Goal: Task Accomplishment & Management: Complete application form

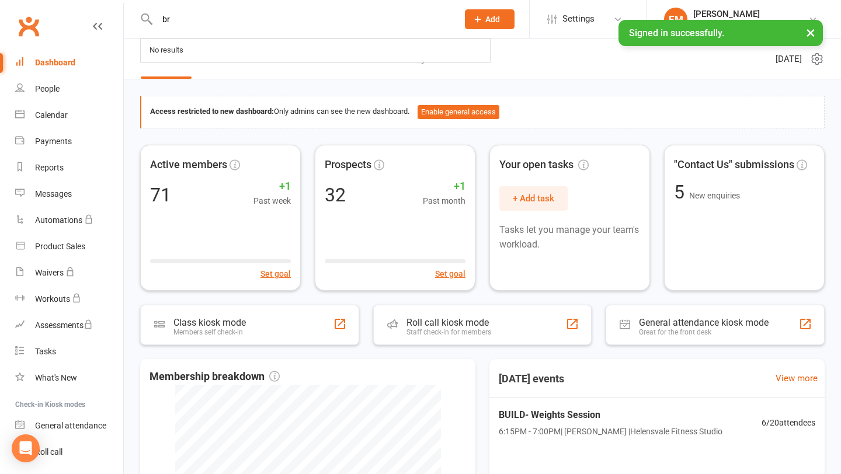
type input "br"
click at [252, 84] on div "Access restricted to new dashboard: Only admins can see the new dashboard. Enab…" at bounding box center [482, 392] width 717 height 626
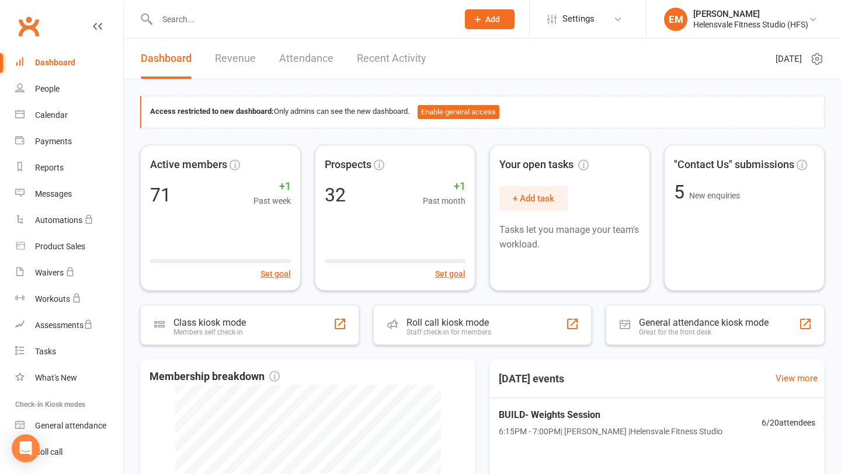
click at [475, 23] on icon at bounding box center [477, 19] width 11 height 11
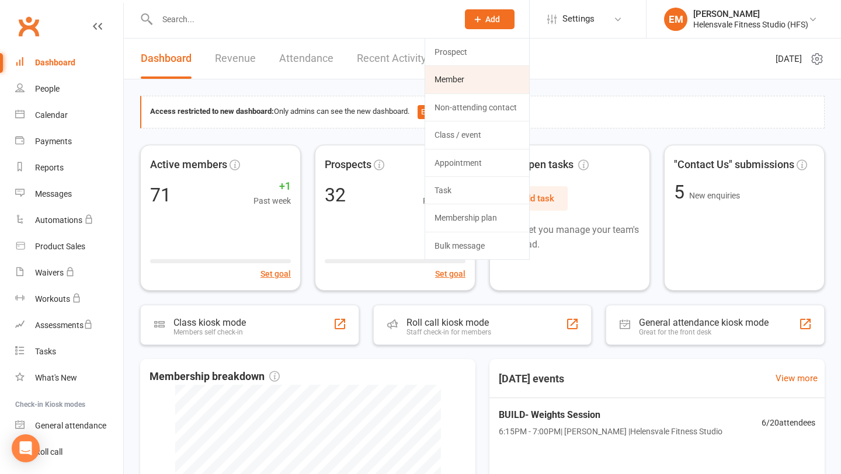
click at [467, 74] on link "Member" at bounding box center [477, 79] width 104 height 27
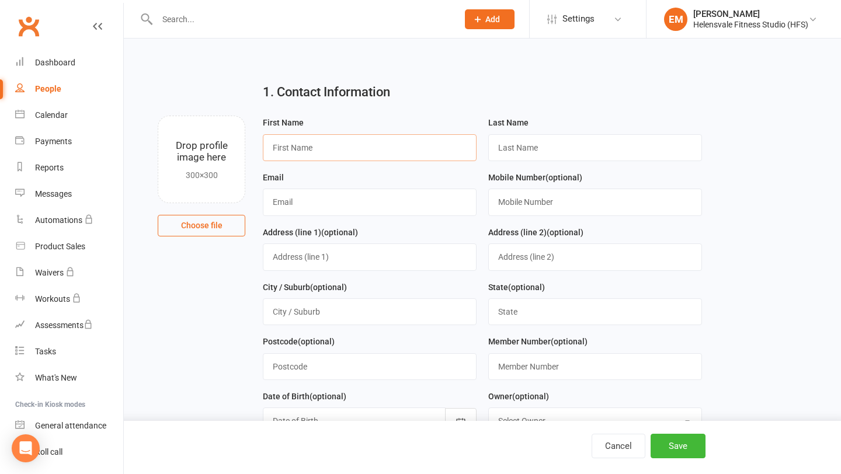
click at [376, 150] on input "text" at bounding box center [370, 147] width 214 height 27
type input "[PERSON_NAME]"
click at [322, 204] on input "text" at bounding box center [370, 202] width 214 height 27
type input "[EMAIL_ADDRESS][DOMAIN_NAME]"
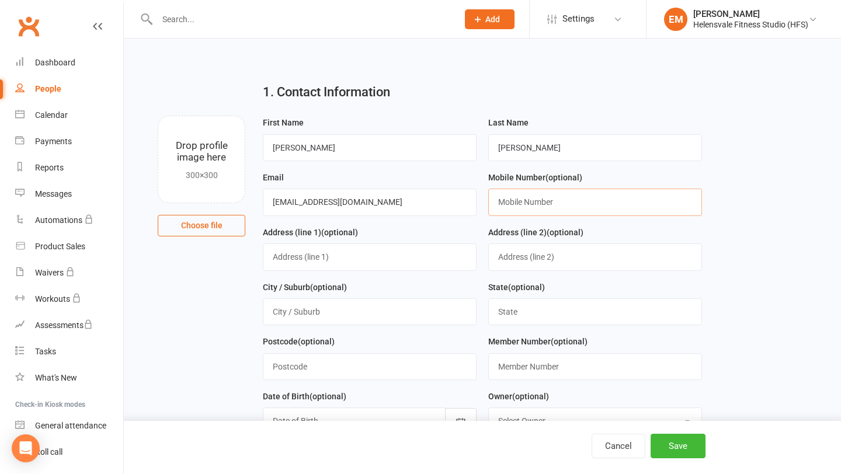
click at [543, 200] on input "text" at bounding box center [595, 202] width 214 height 27
type input "0452265977"
click at [672, 437] on button "Save" at bounding box center [678, 446] width 55 height 25
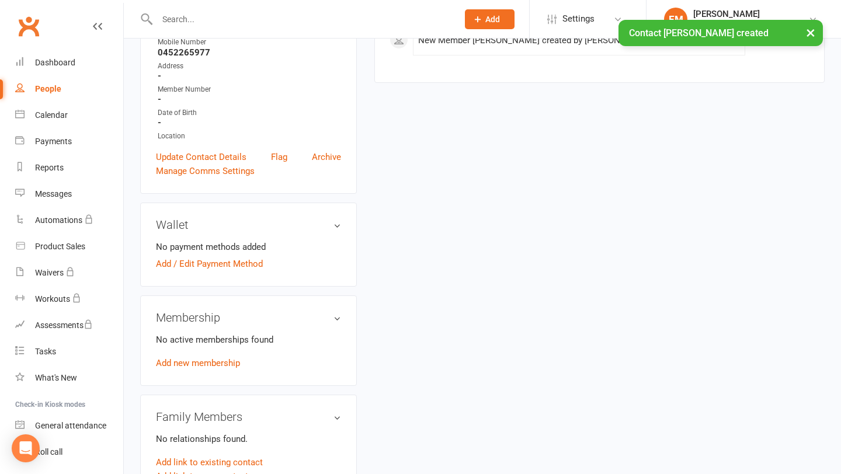
scroll to position [331, 0]
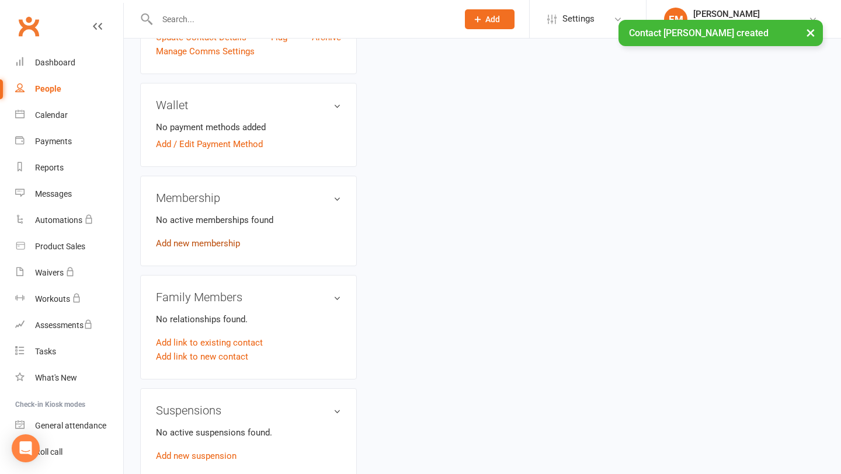
click at [220, 241] on link "Add new membership" at bounding box center [198, 243] width 84 height 11
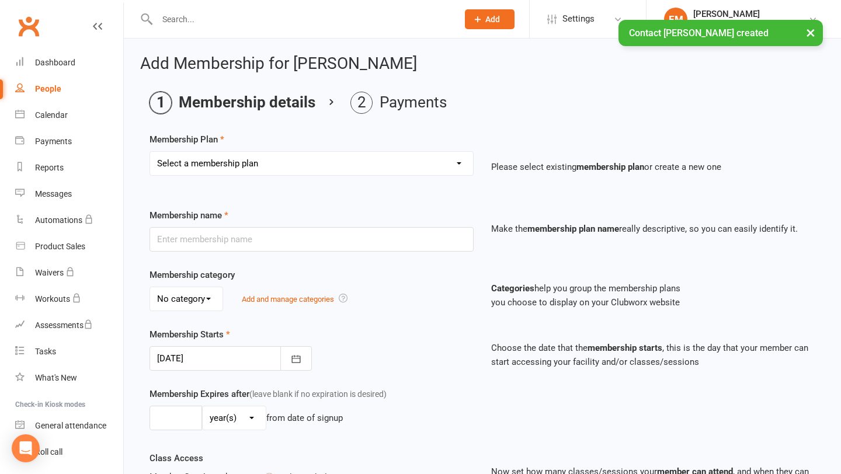
click at [264, 163] on select "Select a membership plan Create new Membership Plan Foundation Membership Casua…" at bounding box center [311, 163] width 323 height 23
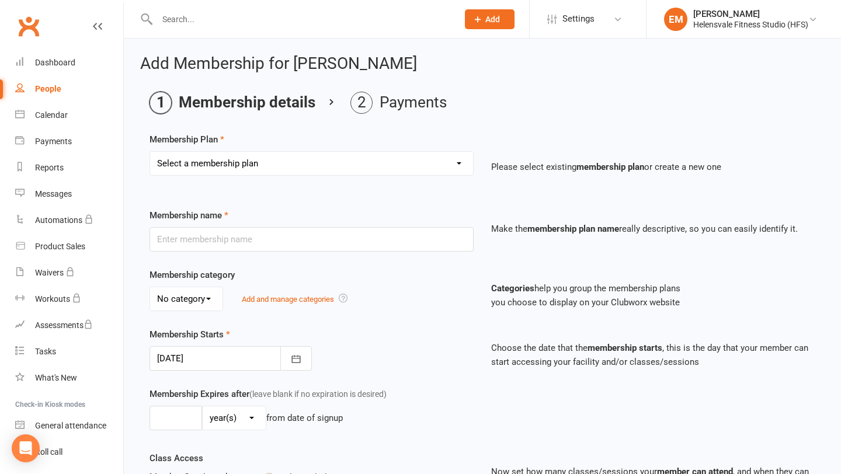
select select "3"
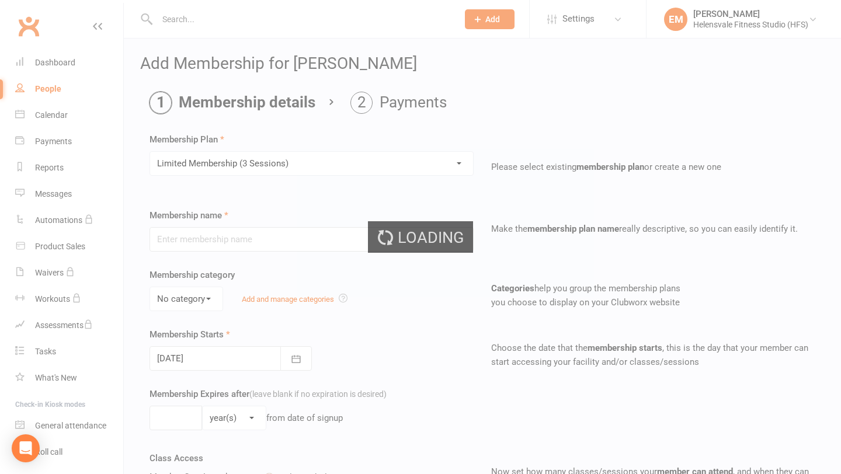
type input "Limited Membership (3 Sessions)"
select select "0"
type input "0"
type input "3"
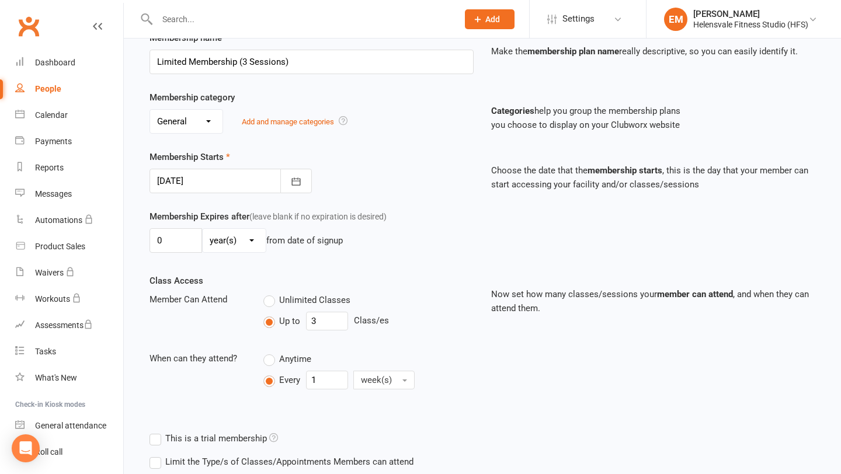
scroll to position [284, 0]
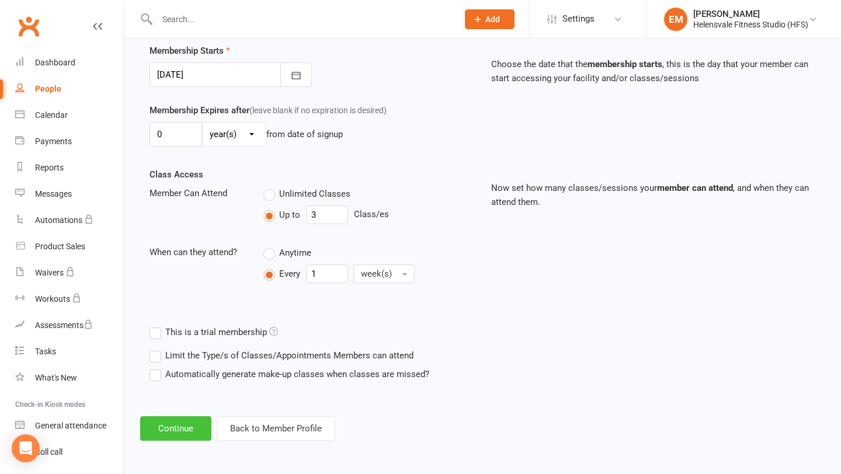
click at [176, 429] on button "Continue" at bounding box center [175, 428] width 71 height 25
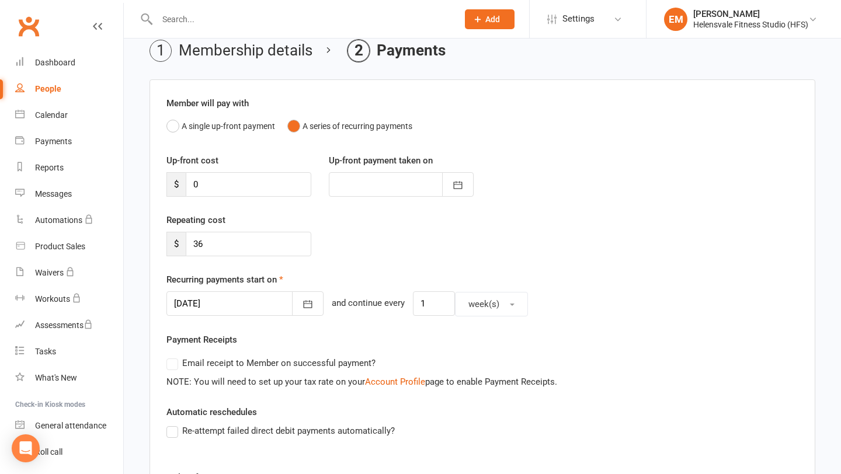
scroll to position [81, 0]
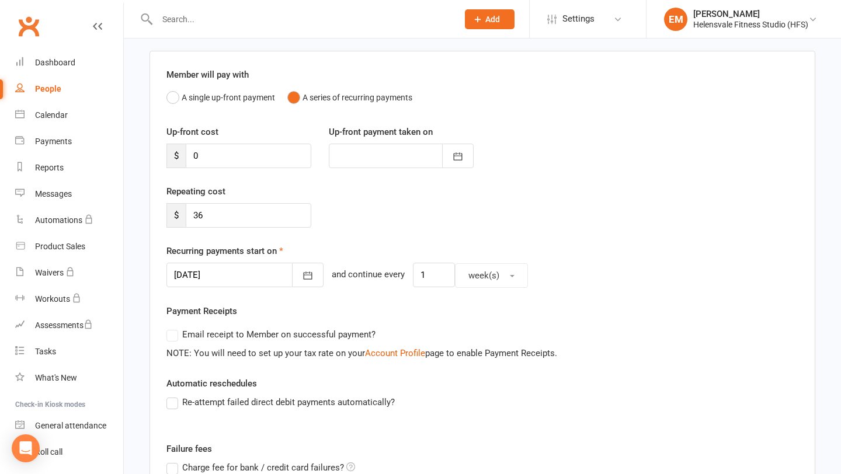
click at [251, 264] on div at bounding box center [244, 275] width 157 height 25
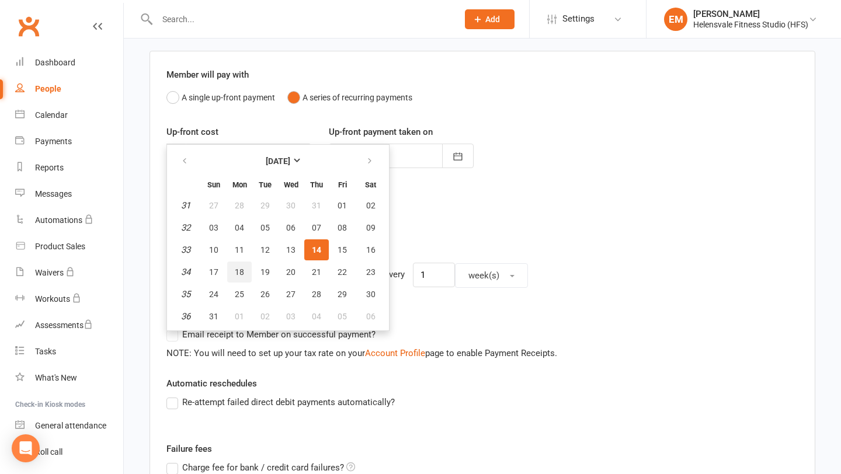
click at [244, 267] on button "18" at bounding box center [239, 272] width 25 height 21
type input "[DATE]"
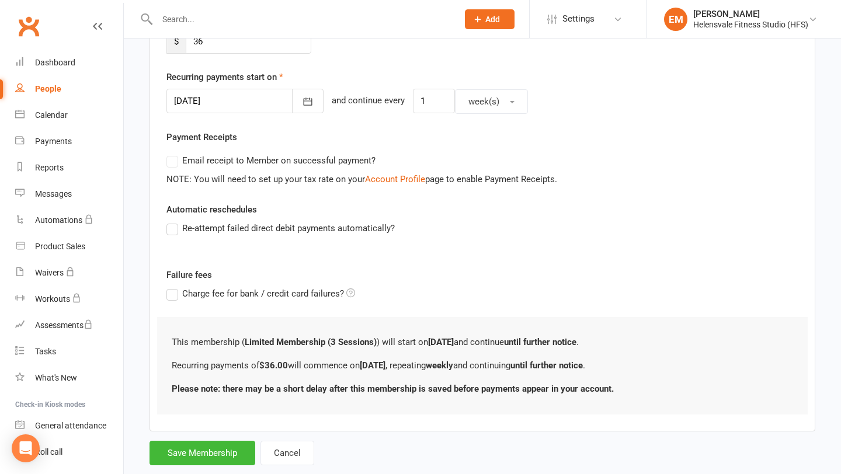
scroll to position [282, 0]
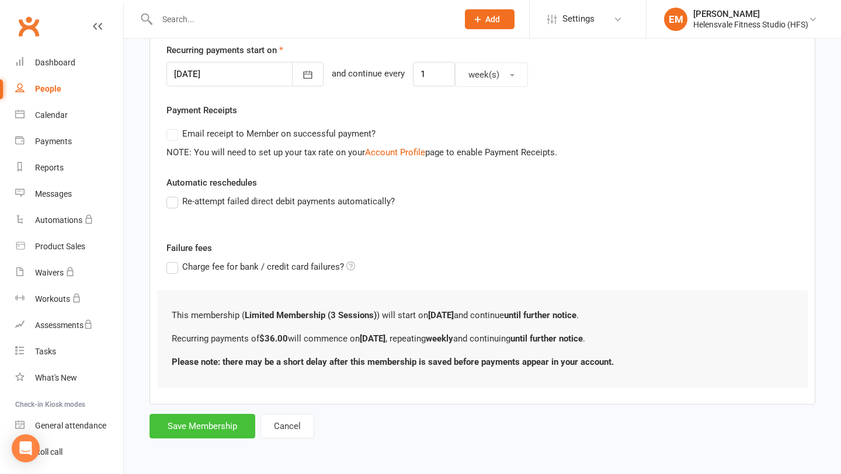
click at [216, 421] on button "Save Membership" at bounding box center [203, 426] width 106 height 25
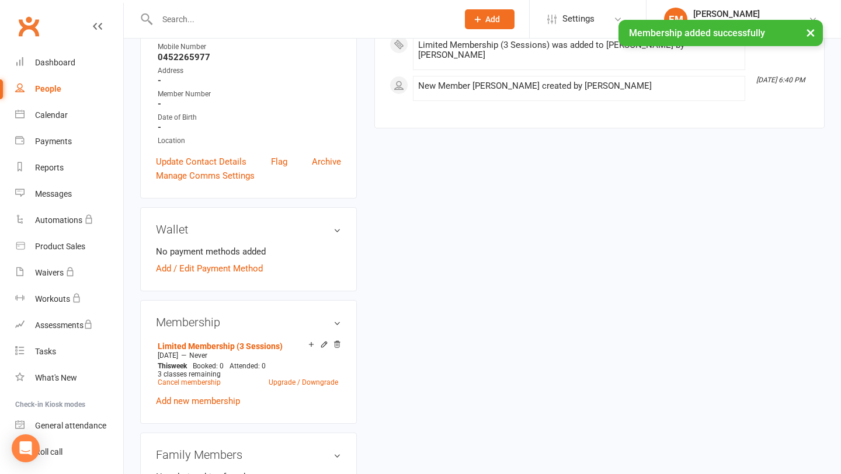
scroll to position [207, 0]
click at [336, 343] on icon at bounding box center [337, 343] width 6 height 6
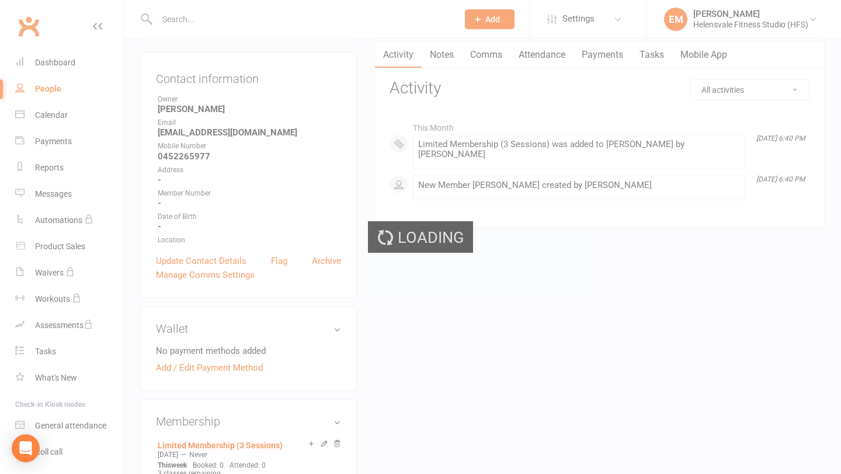
scroll to position [0, 0]
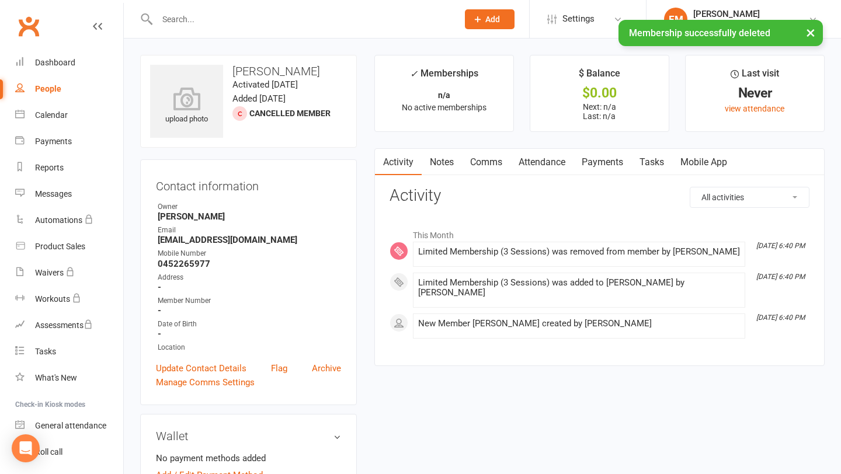
click at [694, 152] on link "Mobile App" at bounding box center [703, 162] width 63 height 27
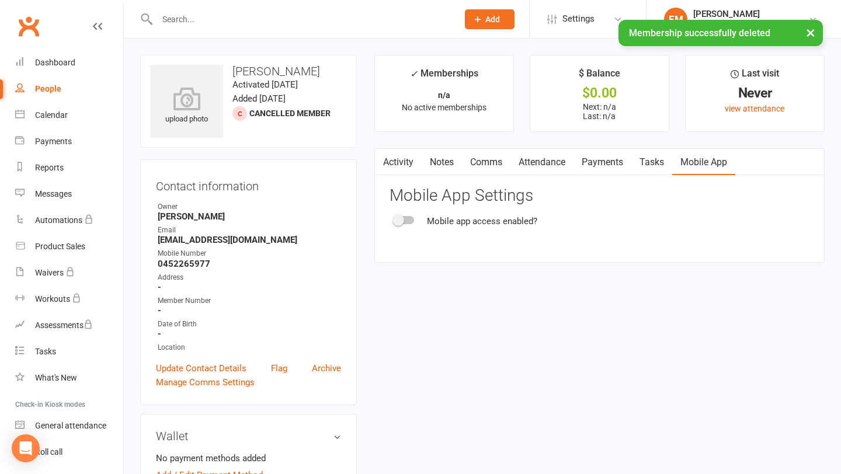
click at [405, 220] on div at bounding box center [404, 220] width 20 height 8
click at [394, 218] on input "checkbox" at bounding box center [394, 218] width 0 height 0
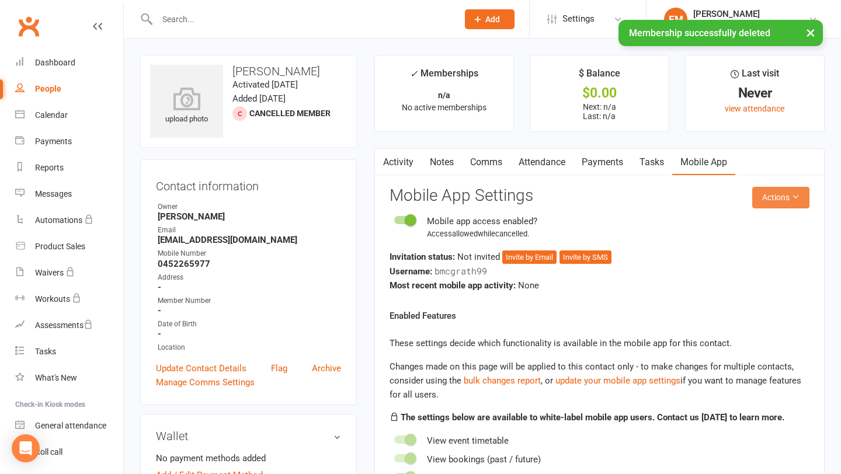
click at [776, 199] on button "Actions" at bounding box center [780, 197] width 57 height 21
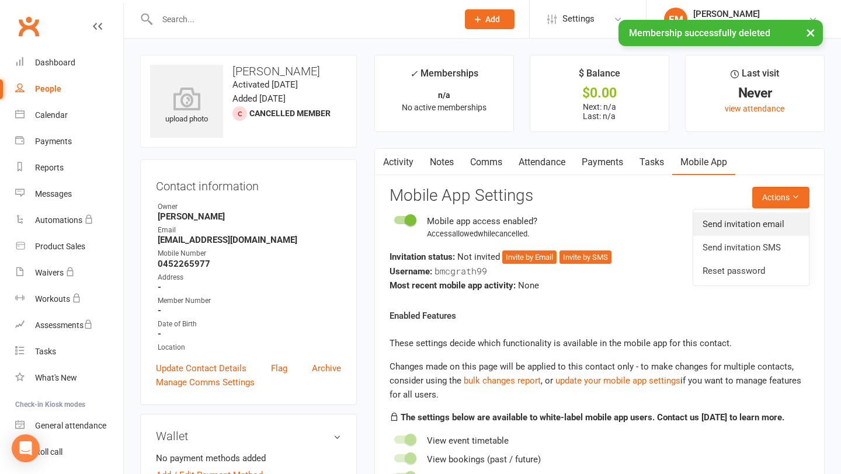
click at [751, 230] on link "Send invitation email" at bounding box center [751, 224] width 116 height 23
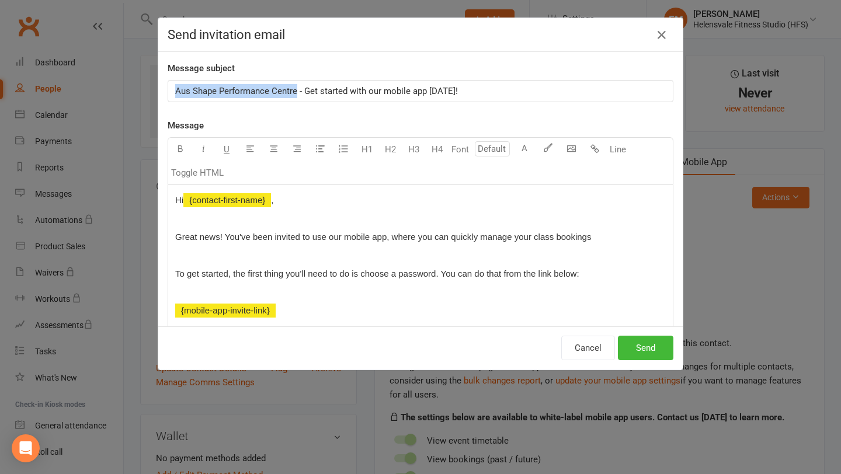
drag, startPoint x: 298, startPoint y: 91, endPoint x: 170, endPoint y: 88, distance: 128.0
click at [170, 88] on div "Aus Shape Performance Centre - Get started with our mobile app [DATE]!" at bounding box center [420, 91] width 505 height 21
click at [665, 353] on button "Send" at bounding box center [645, 348] width 55 height 25
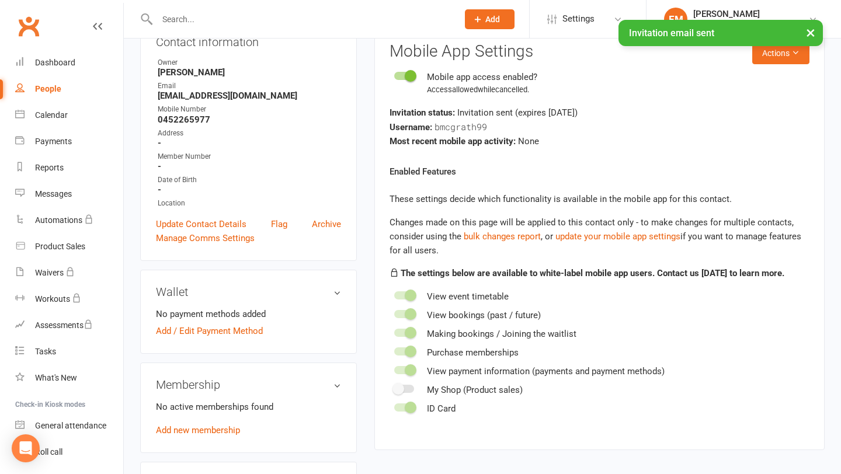
scroll to position [182, 0]
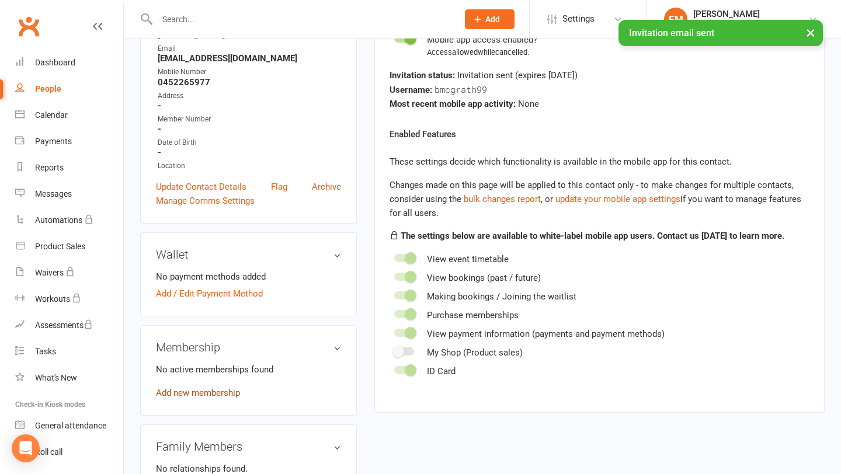
click at [189, 395] on link "Add new membership" at bounding box center [198, 393] width 84 height 11
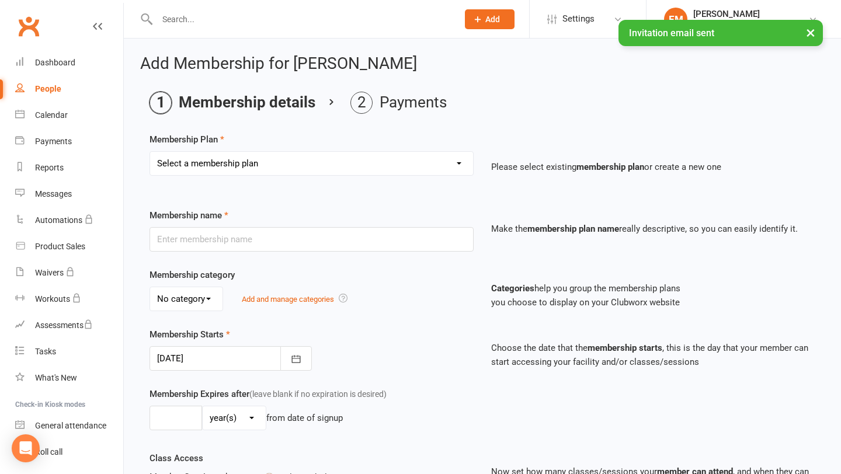
click at [268, 165] on select "Select a membership plan Create new Membership Plan Foundation Membership Casua…" at bounding box center [311, 163] width 323 height 23
select select "3"
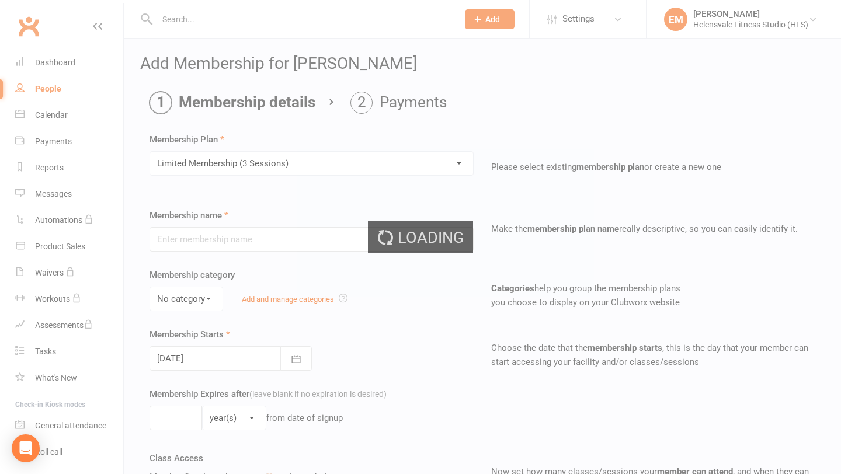
type input "Limited Membership (3 Sessions)"
select select "0"
type input "0"
type input "3"
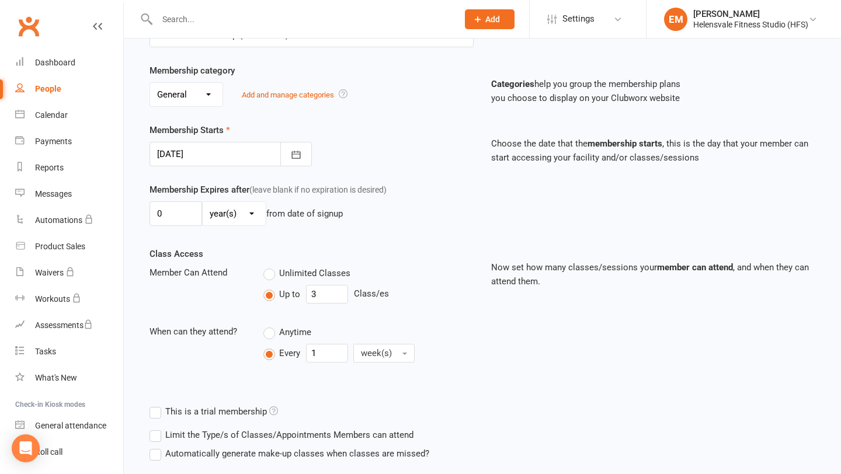
scroll to position [284, 0]
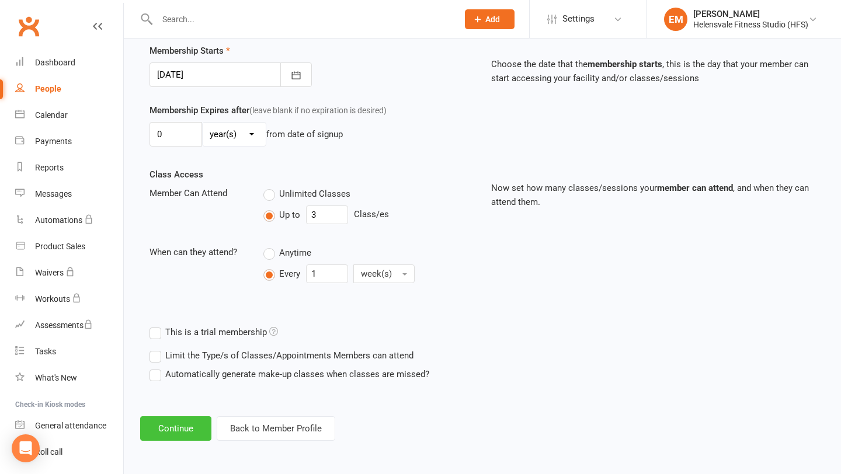
click at [196, 425] on button "Continue" at bounding box center [175, 428] width 71 height 25
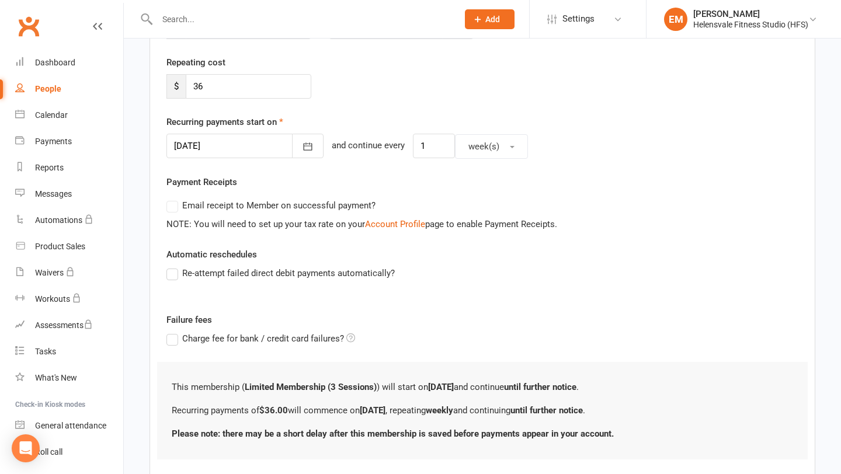
scroll to position [214, 0]
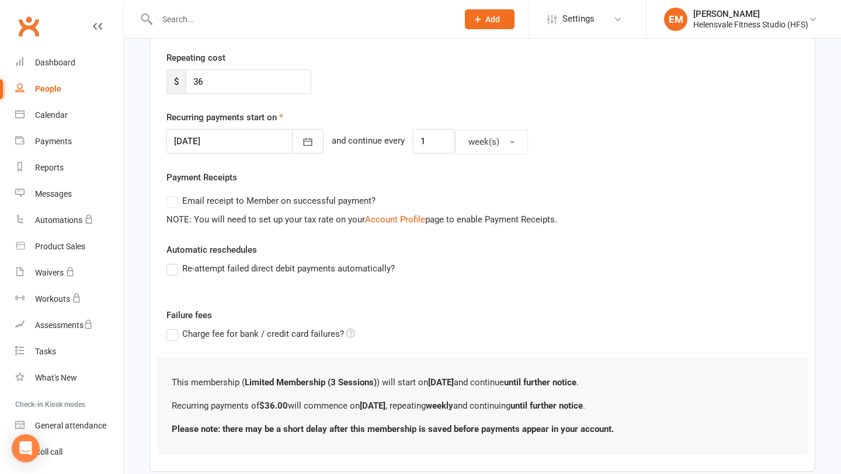
click at [260, 138] on div at bounding box center [244, 141] width 157 height 25
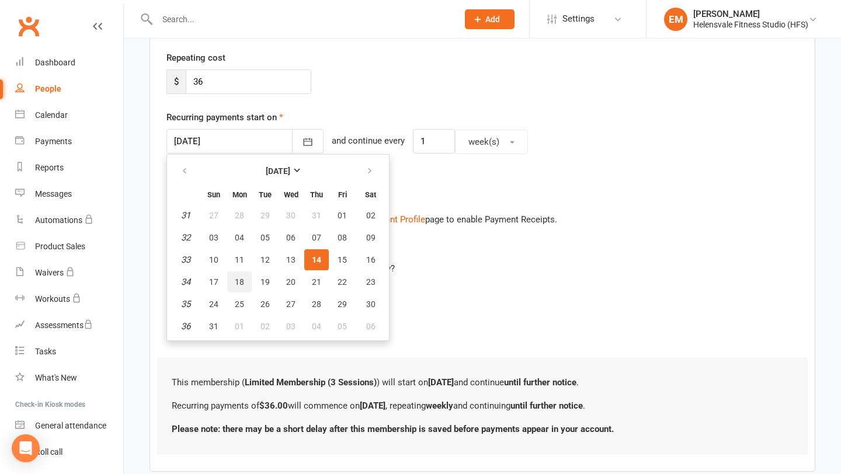
click at [243, 281] on span "18" at bounding box center [239, 281] width 9 height 9
type input "[DATE]"
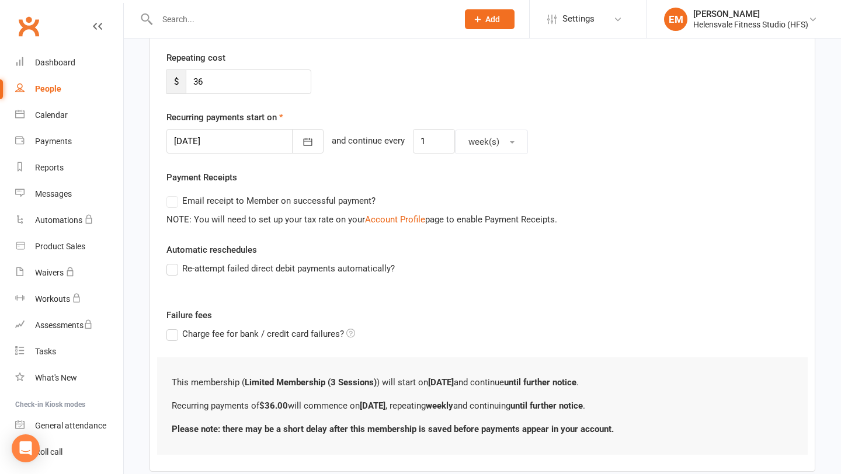
scroll to position [282, 0]
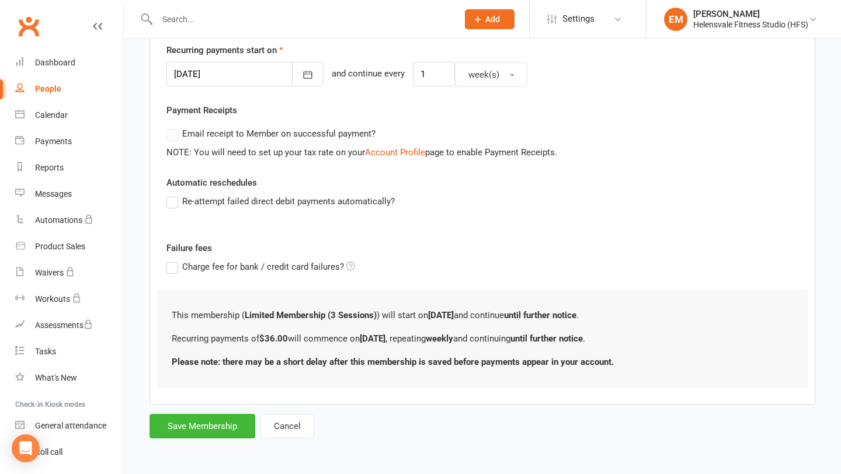
click at [216, 272] on label "Charge fee for bank / credit card failures?" at bounding box center [260, 267] width 189 height 14
click at [216, 260] on input "Charge fee for bank / credit card failures?" at bounding box center [260, 260] width 189 height 0
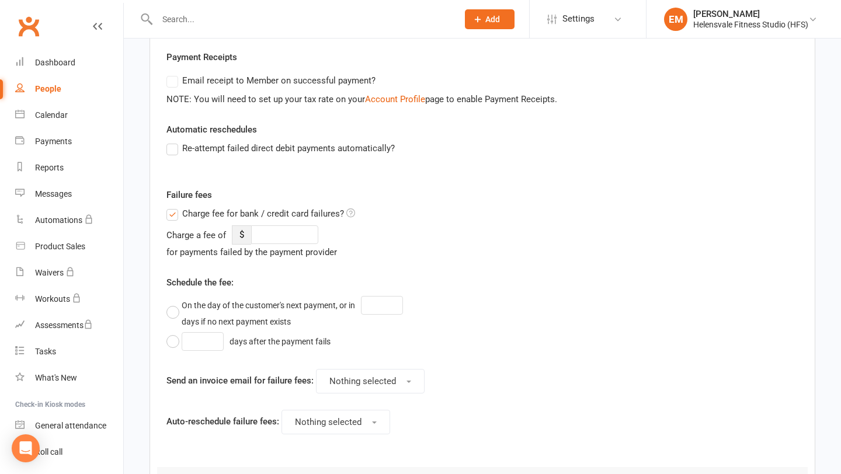
scroll to position [344, 0]
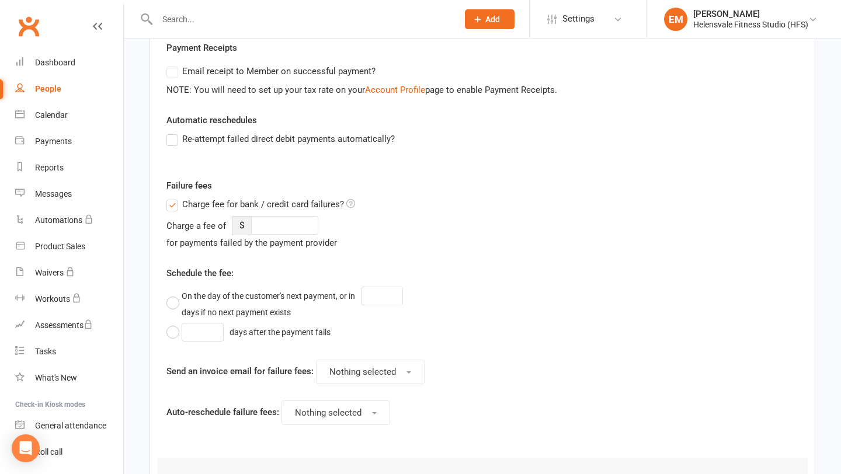
click at [179, 204] on label "Charge fee for bank / credit card failures?" at bounding box center [260, 204] width 189 height 14
click at [179, 197] on input "Charge fee for bank / credit card failures?" at bounding box center [260, 197] width 189 height 0
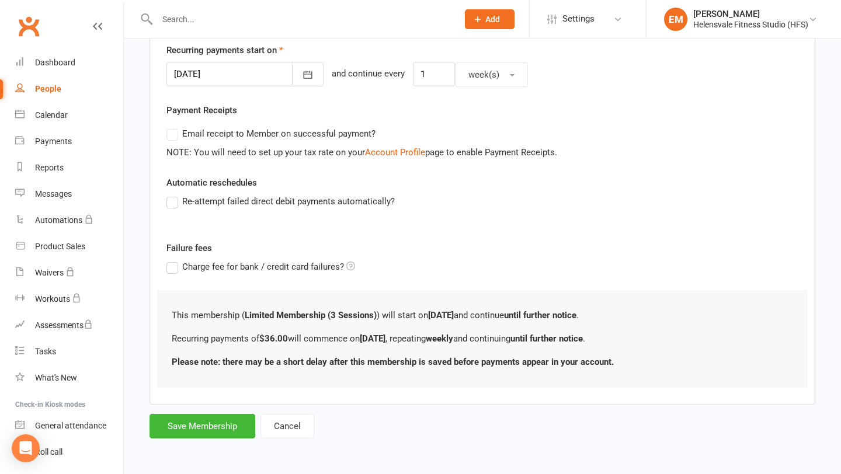
click at [176, 199] on label "Re-attempt failed direct debit payments automatically?" at bounding box center [280, 201] width 228 height 14
click at [174, 194] on input "Re-attempt failed direct debit payments automatically?" at bounding box center [170, 194] width 8 height 0
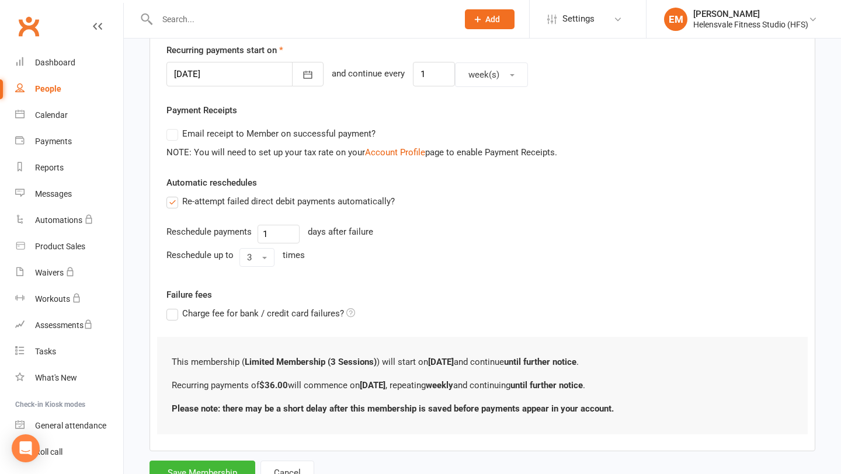
scroll to position [328, 0]
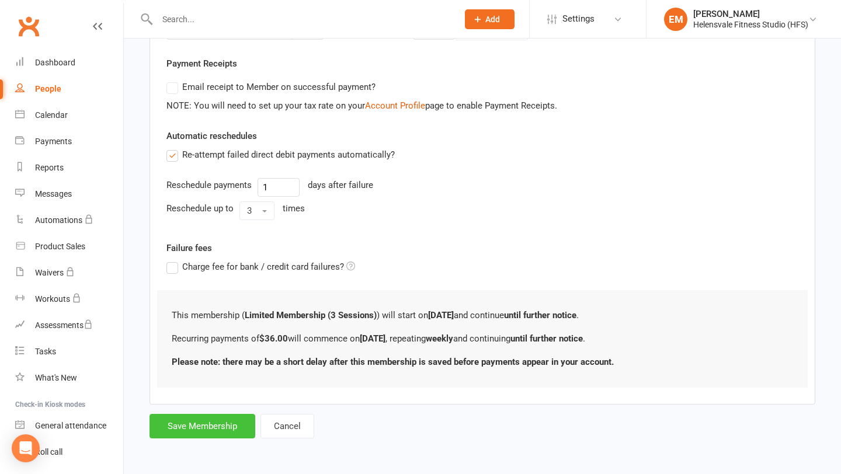
click at [206, 419] on button "Save Membership" at bounding box center [203, 426] width 106 height 25
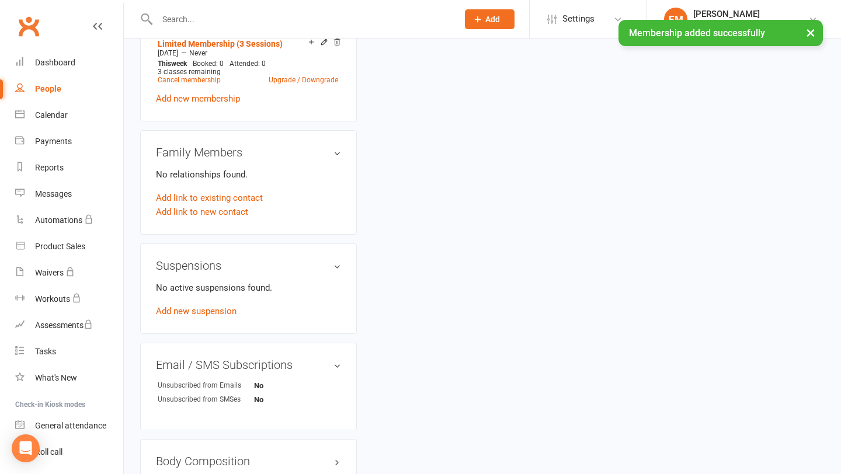
scroll to position [374, 0]
